Goal: Information Seeking & Learning: Learn about a topic

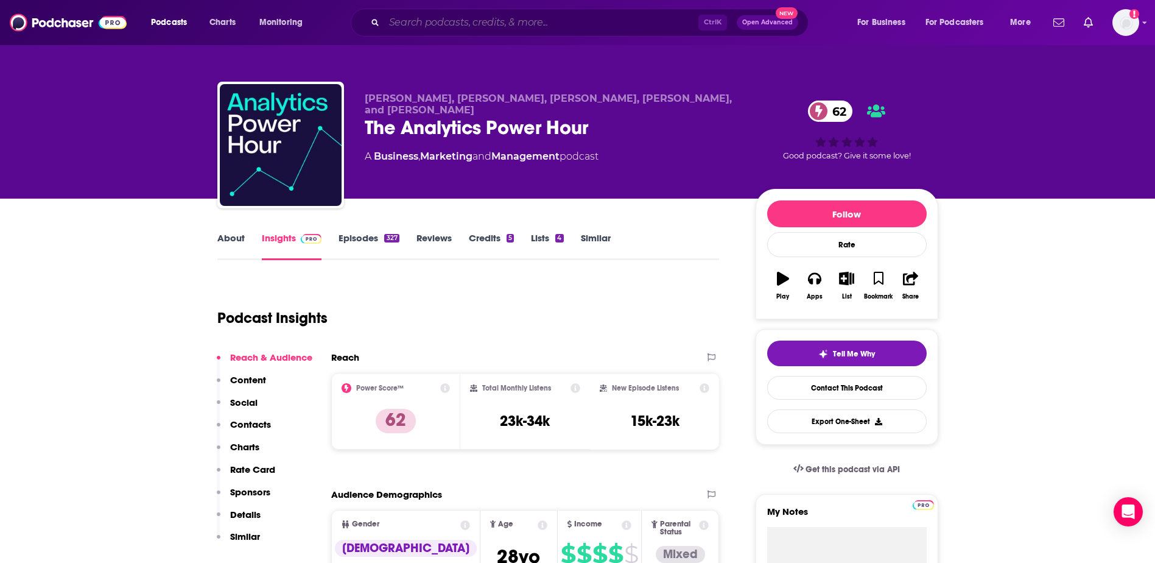
click at [575, 23] on input "Search podcasts, credits, & more..." at bounding box center [541, 22] width 314 height 19
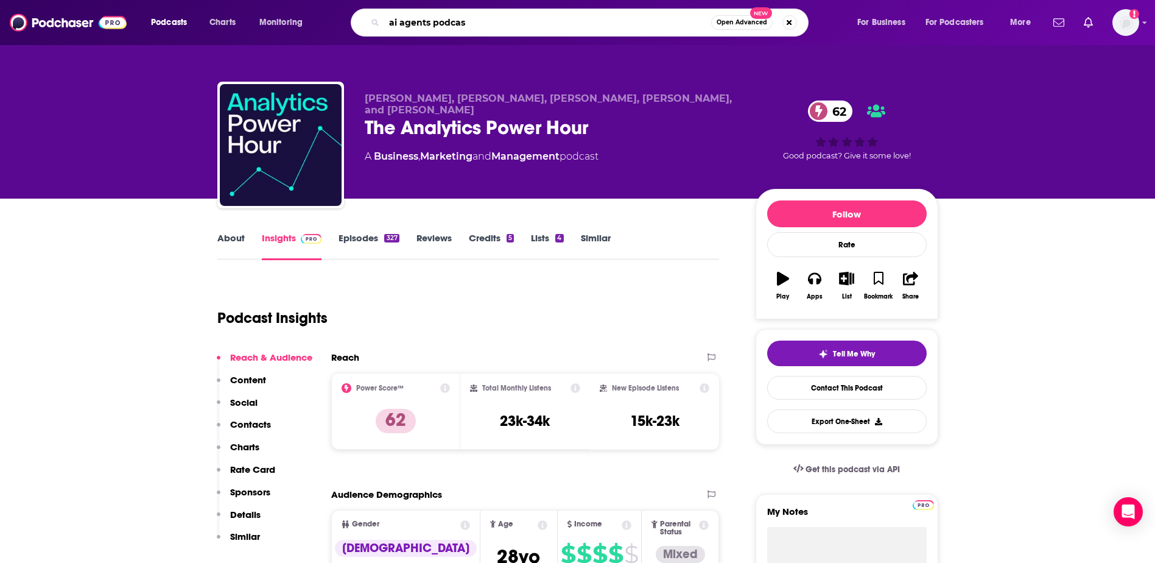
type input "ai agents podcast"
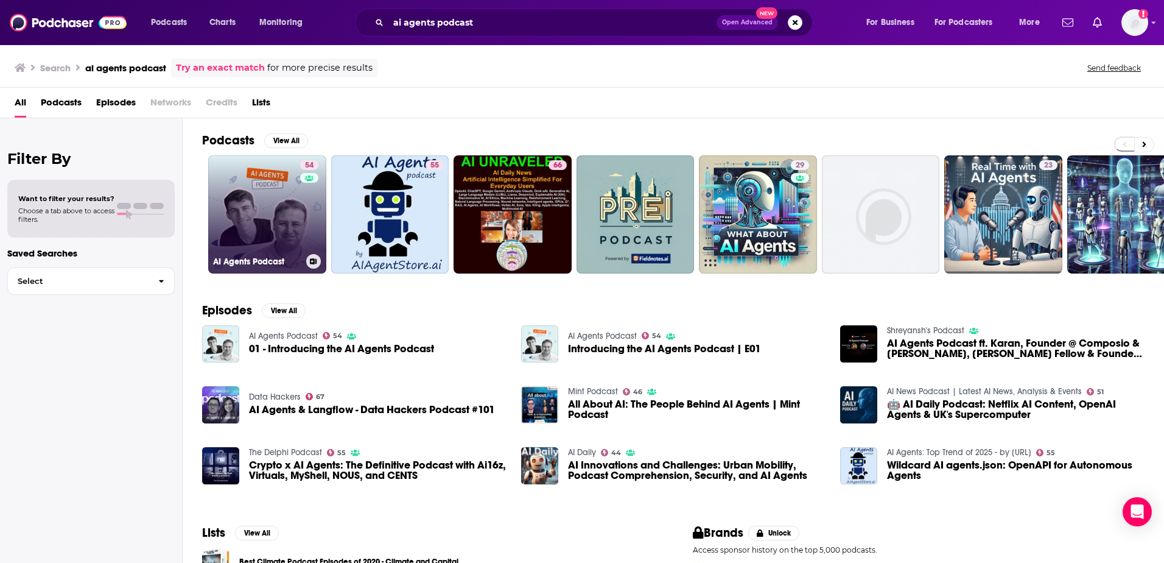
click at [278, 213] on link "54 AI Agents Podcast" at bounding box center [267, 214] width 118 height 118
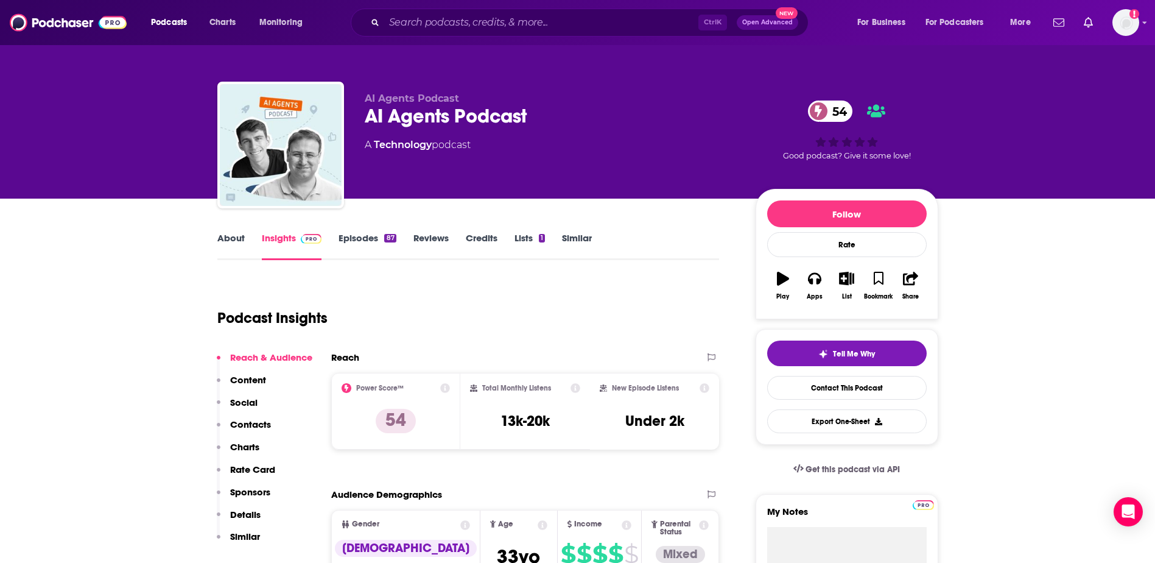
click at [220, 242] on link "About" at bounding box center [230, 246] width 27 height 28
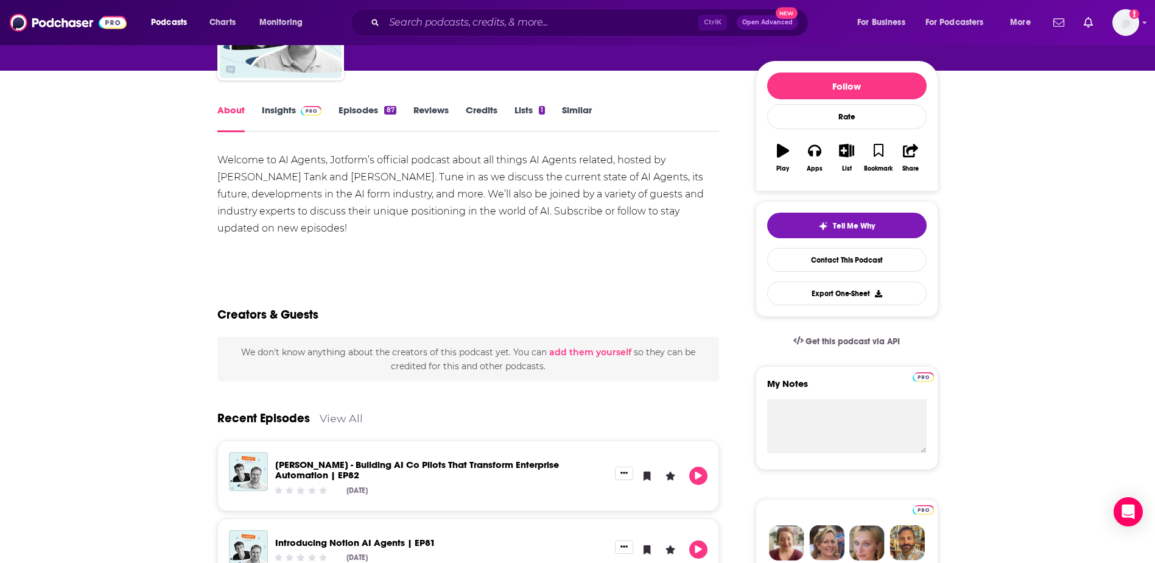
scroll to position [61, 0]
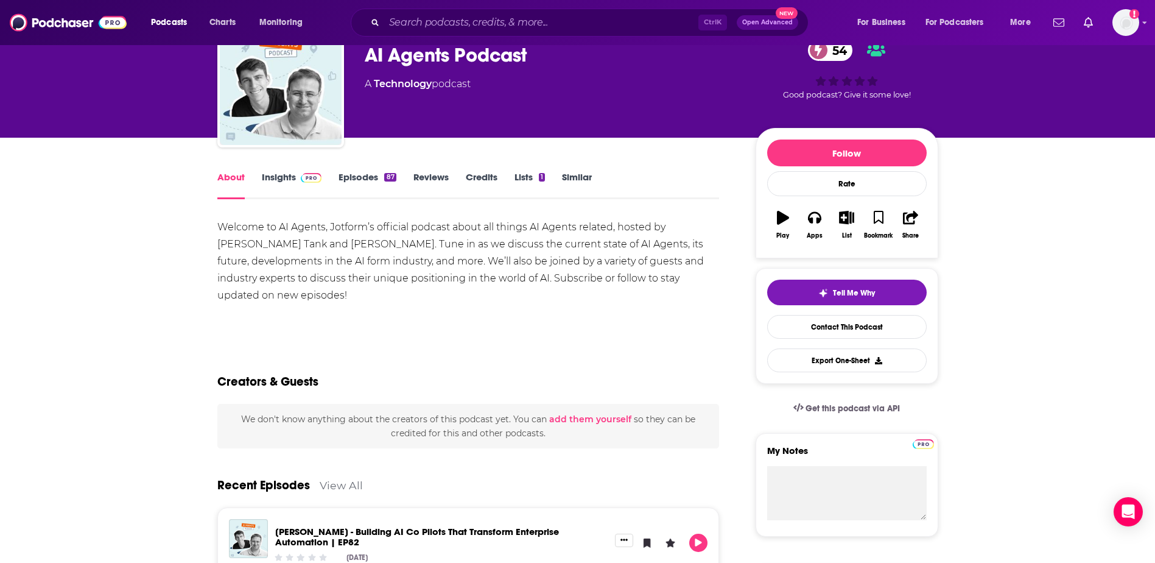
click at [353, 175] on link "Episodes 87" at bounding box center [367, 185] width 57 height 28
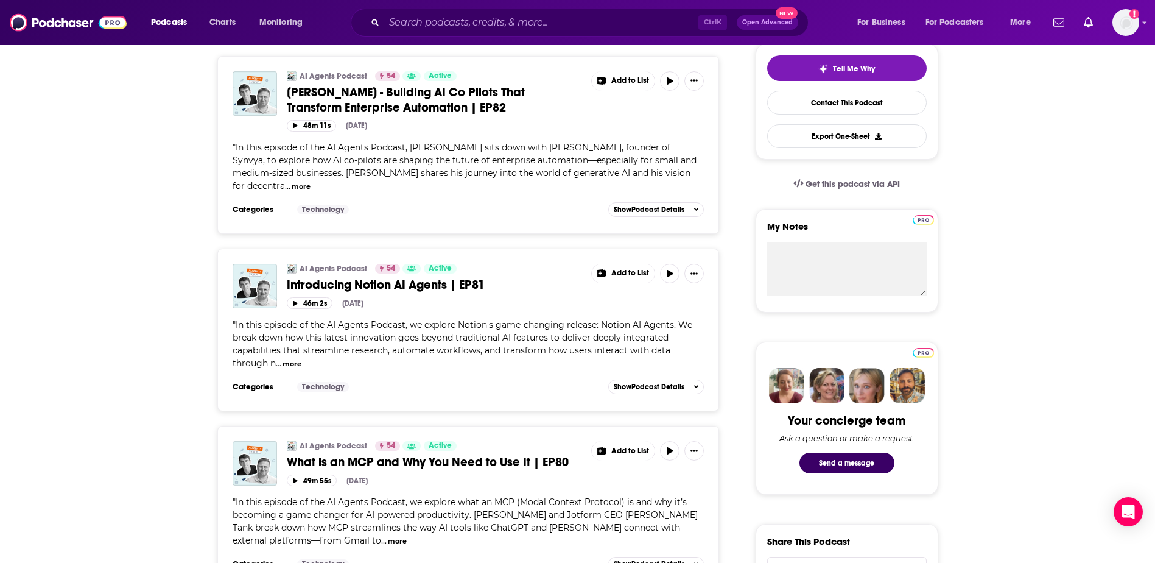
scroll to position [304, 0]
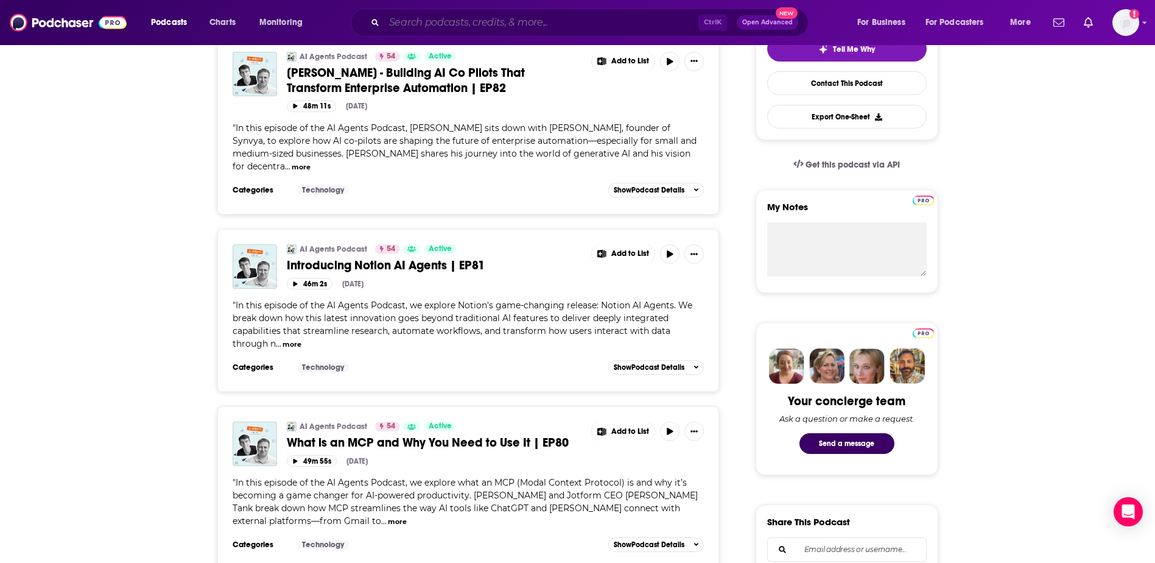
click at [480, 16] on input "Search podcasts, credits, & more..." at bounding box center [541, 22] width 314 height 19
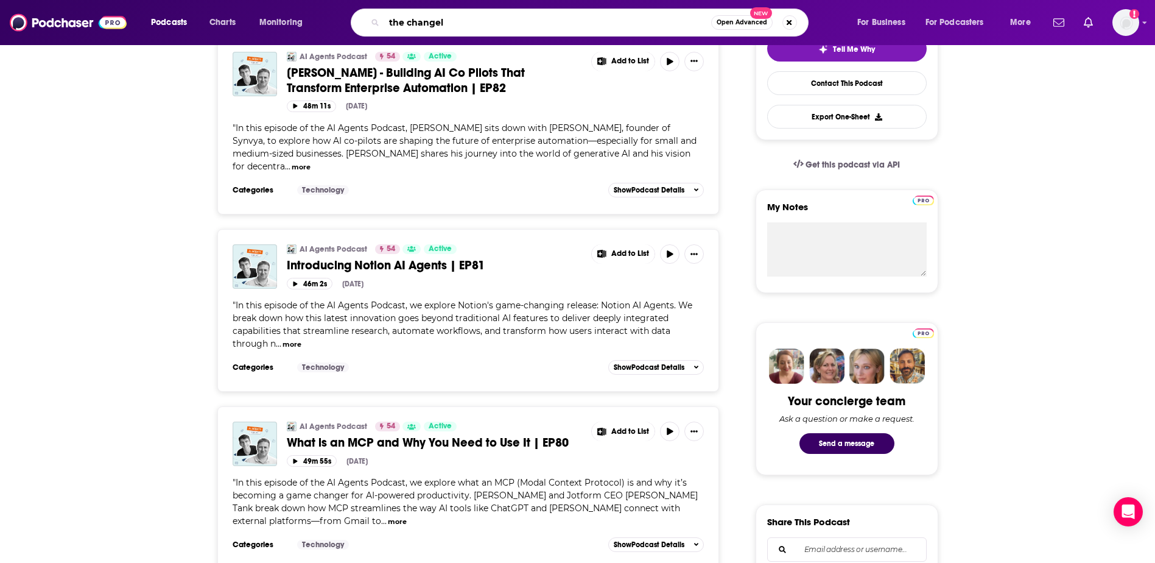
type input "the changelo"
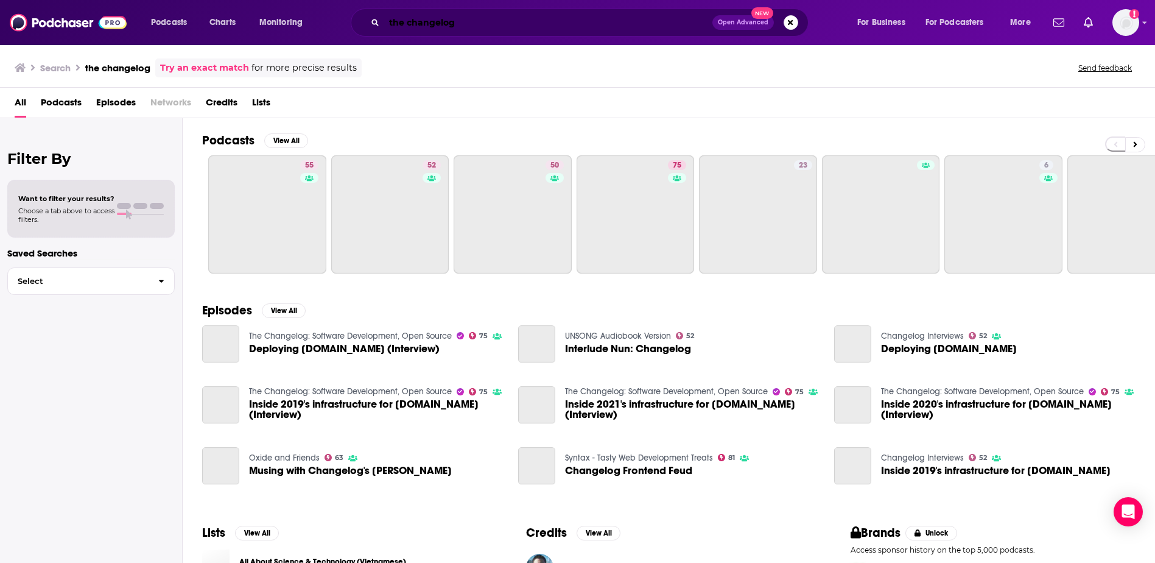
click at [487, 26] on input "the changelog" at bounding box center [548, 22] width 328 height 19
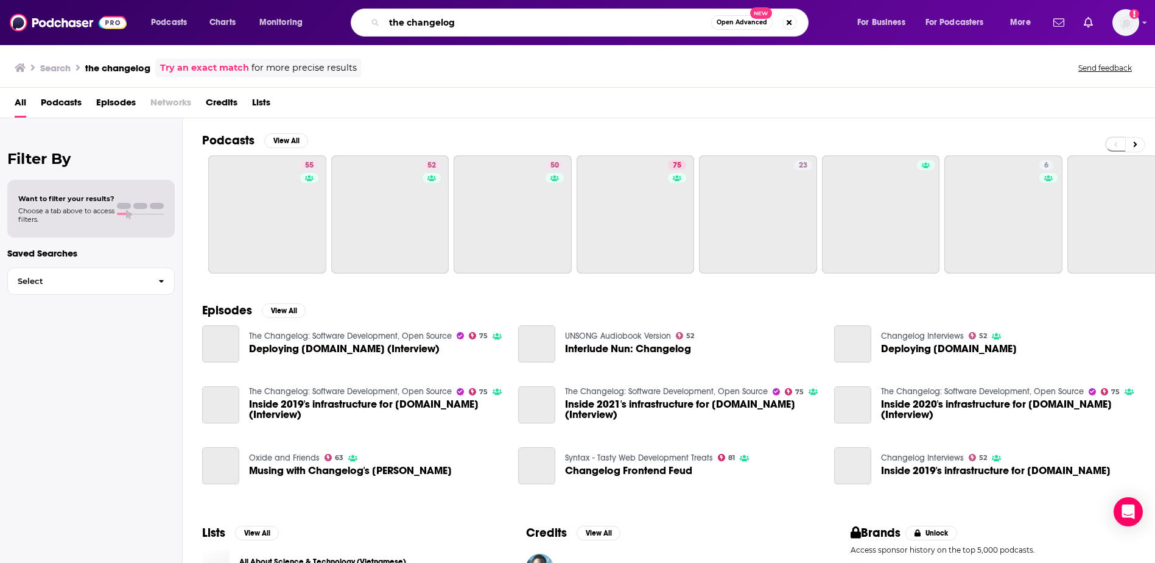
click at [494, 21] on input "the changelog" at bounding box center [547, 22] width 327 height 19
